Goal: Task Accomplishment & Management: Use online tool/utility

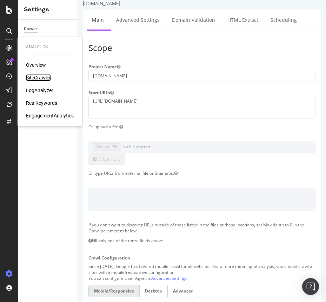
click at [45, 81] on div "SiteCrawler" at bounding box center [38, 77] width 25 height 7
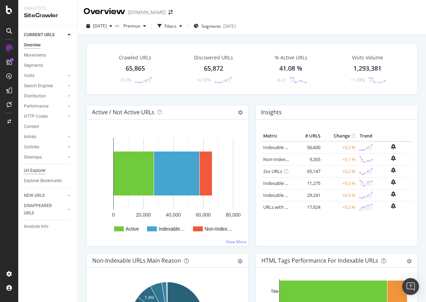
click at [33, 168] on div "Url Explorer" at bounding box center [35, 170] width 22 height 7
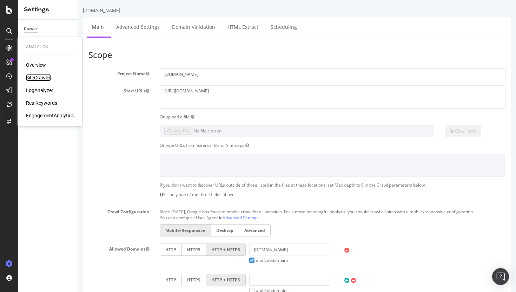
click at [40, 80] on div "SiteCrawler" at bounding box center [38, 77] width 25 height 7
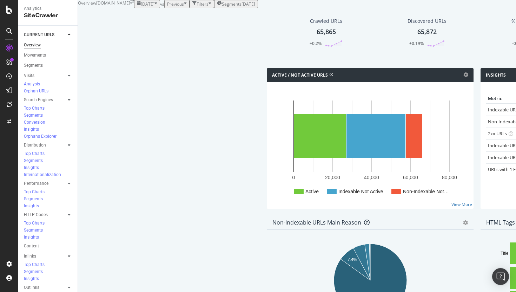
click at [134, 4] on icon "arrow-right-arrow-left" at bounding box center [132, 2] width 4 height 4
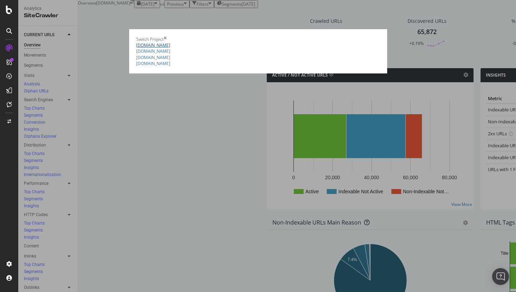
click at [136, 48] on link "[DOMAIN_NAME]" at bounding box center [153, 45] width 34 height 6
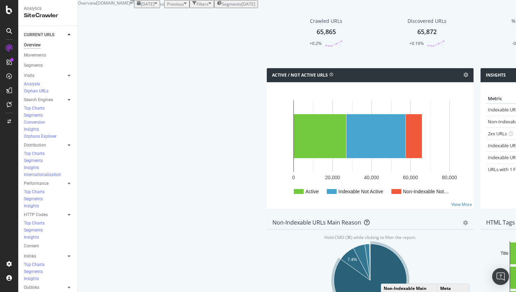
scroll to position [202, 0]
